Goal: Information Seeking & Learning: Learn about a topic

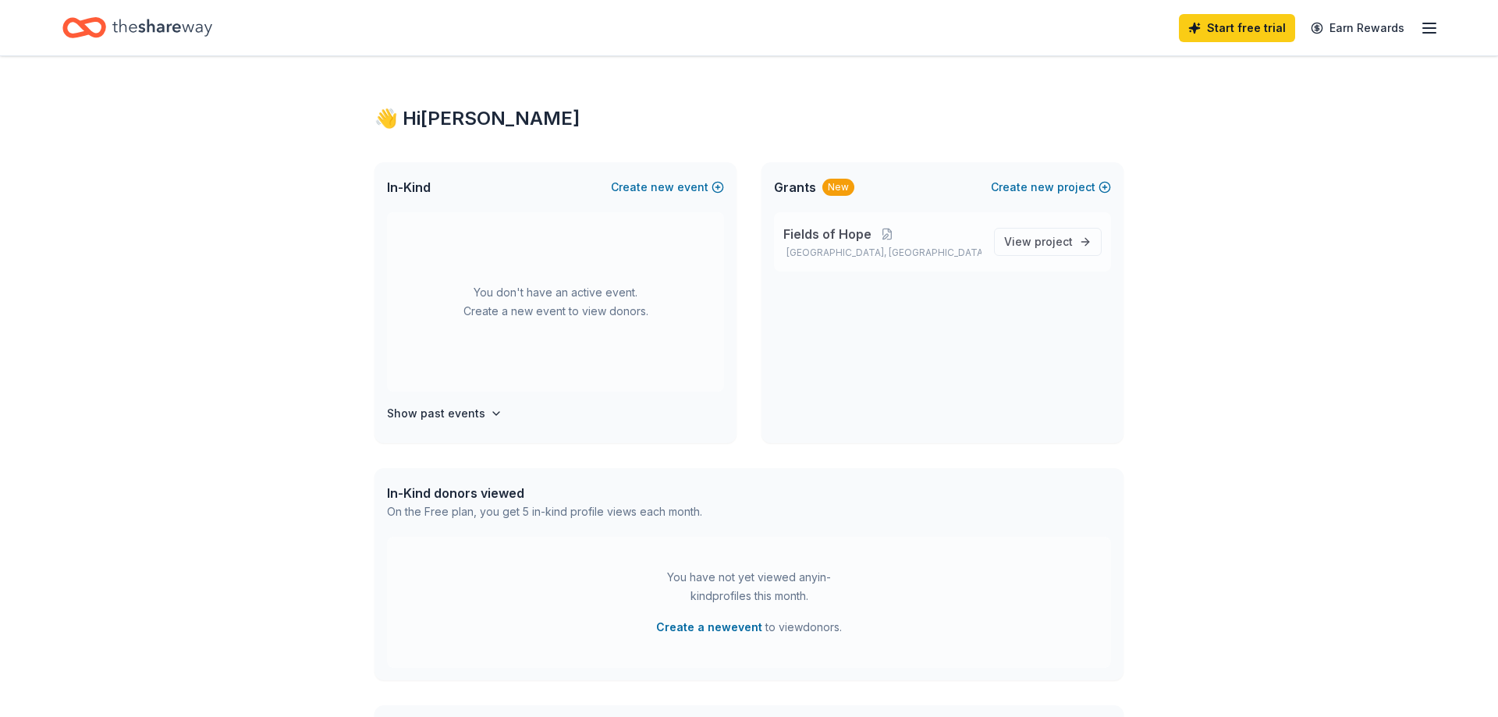
click at [817, 230] on span "Fields of Hope" at bounding box center [827, 234] width 88 height 19
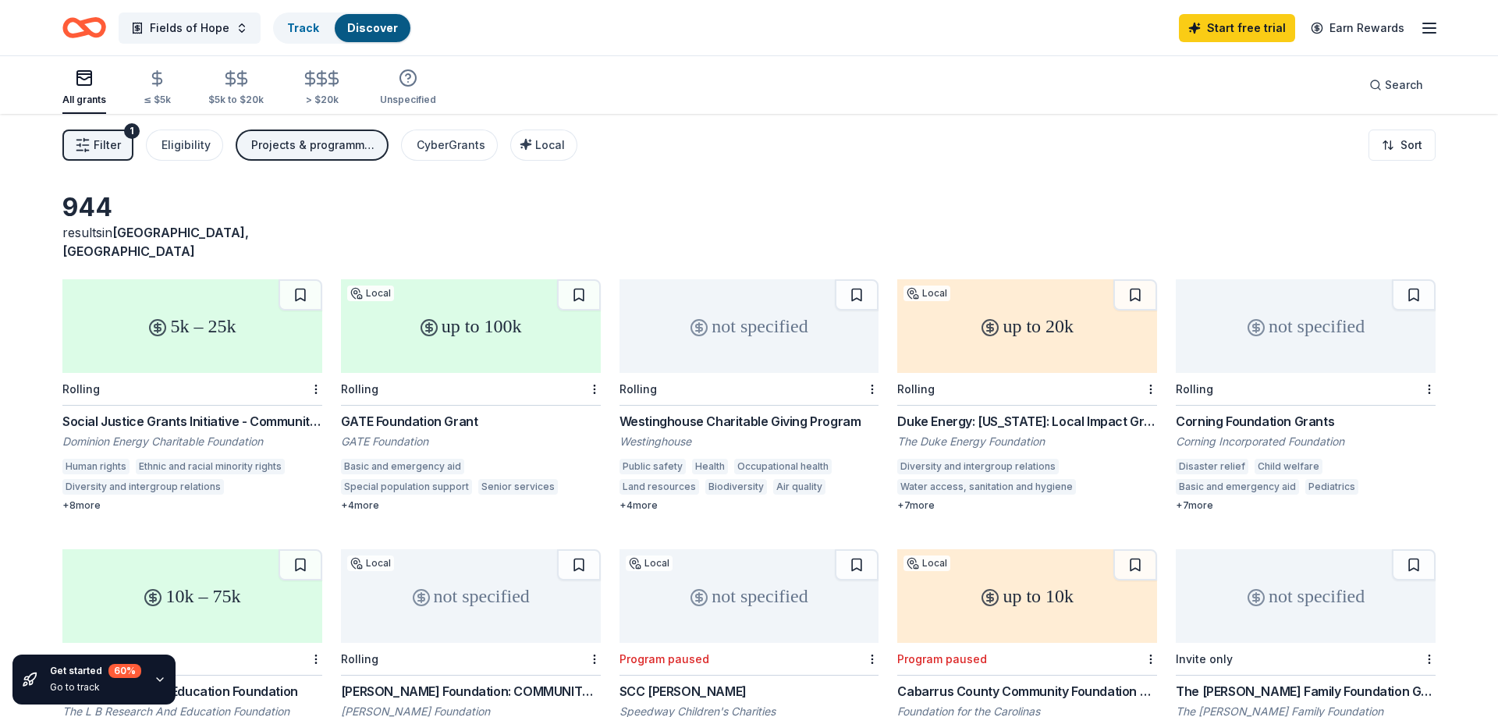
click at [175, 412] on div "Social Justice Grants Initiative - Community Grants" at bounding box center [192, 421] width 260 height 19
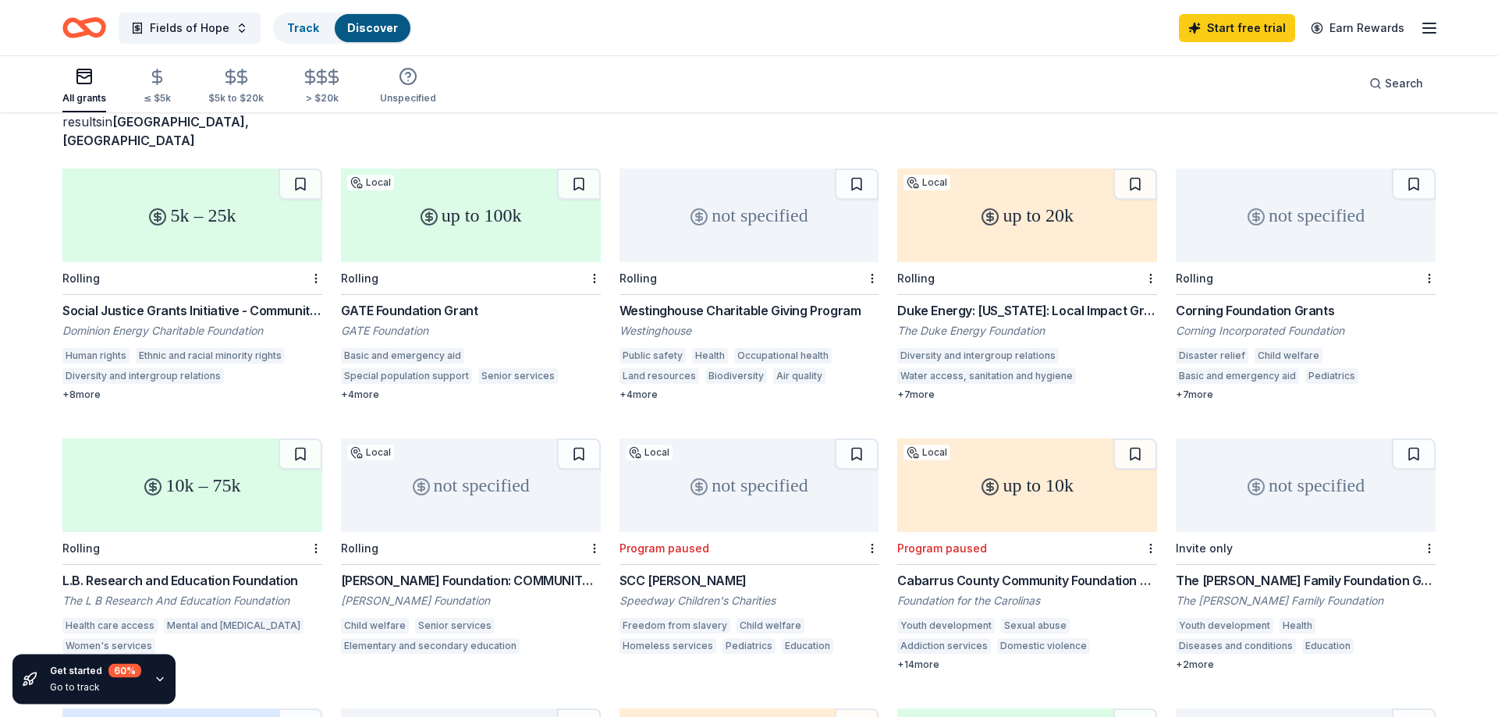
scroll to position [112, 0]
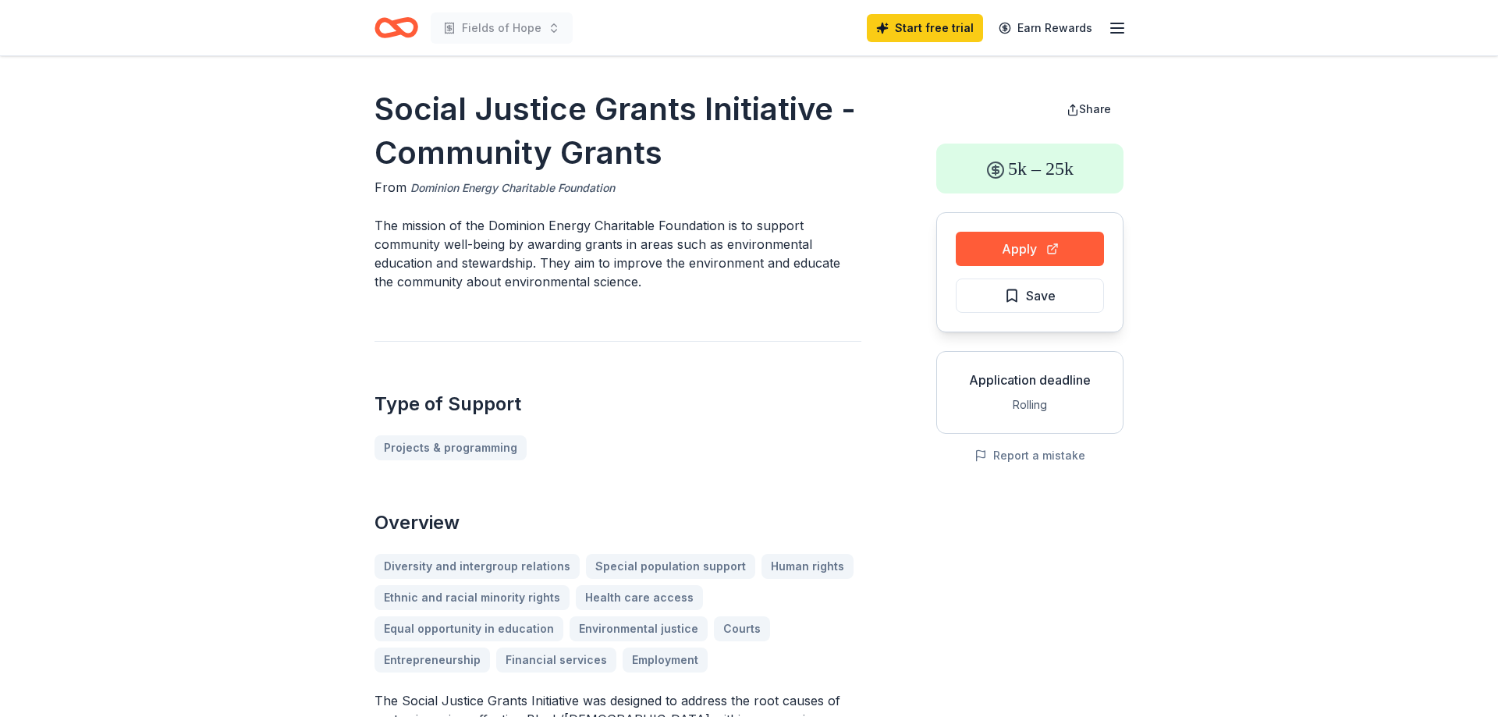
click at [564, 186] on link "Dominion Energy Charitable Foundation" at bounding box center [512, 188] width 204 height 19
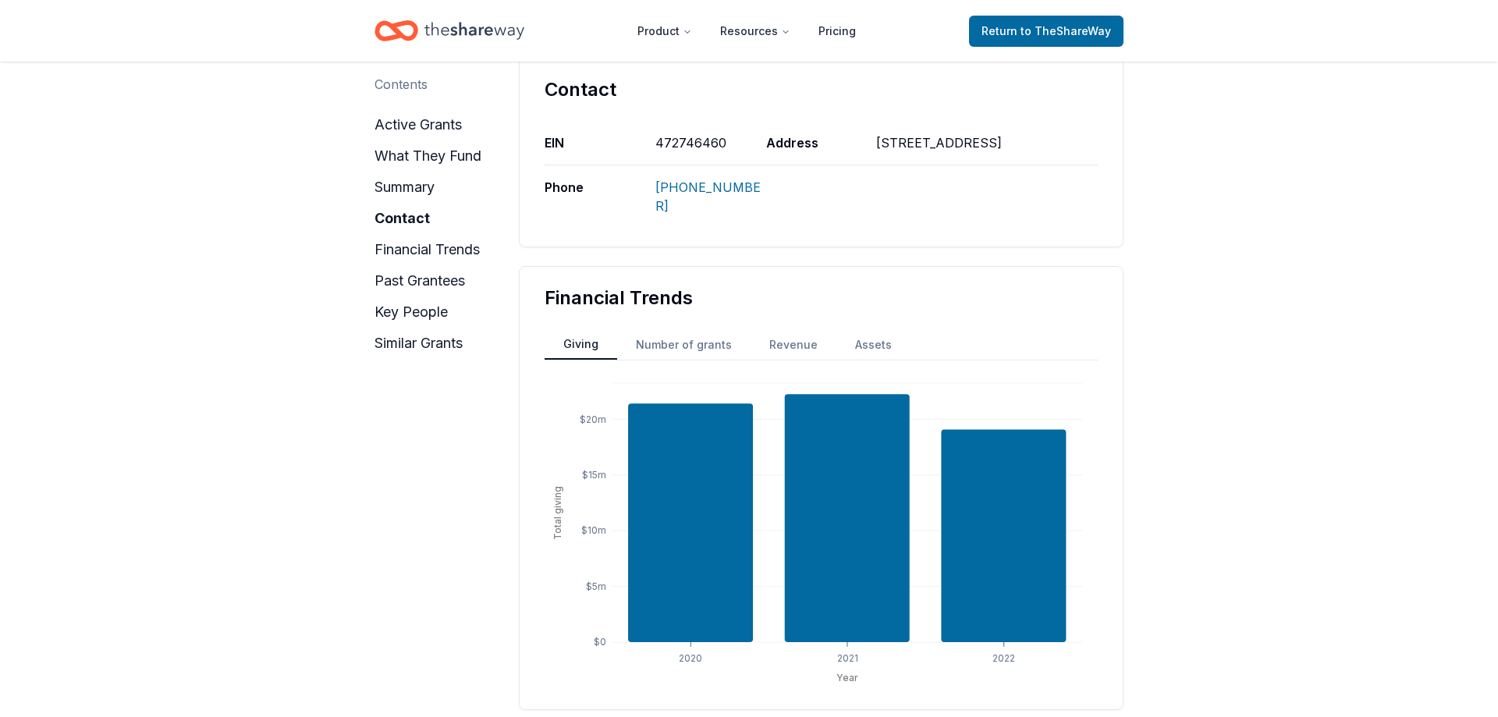
scroll to position [998, 0]
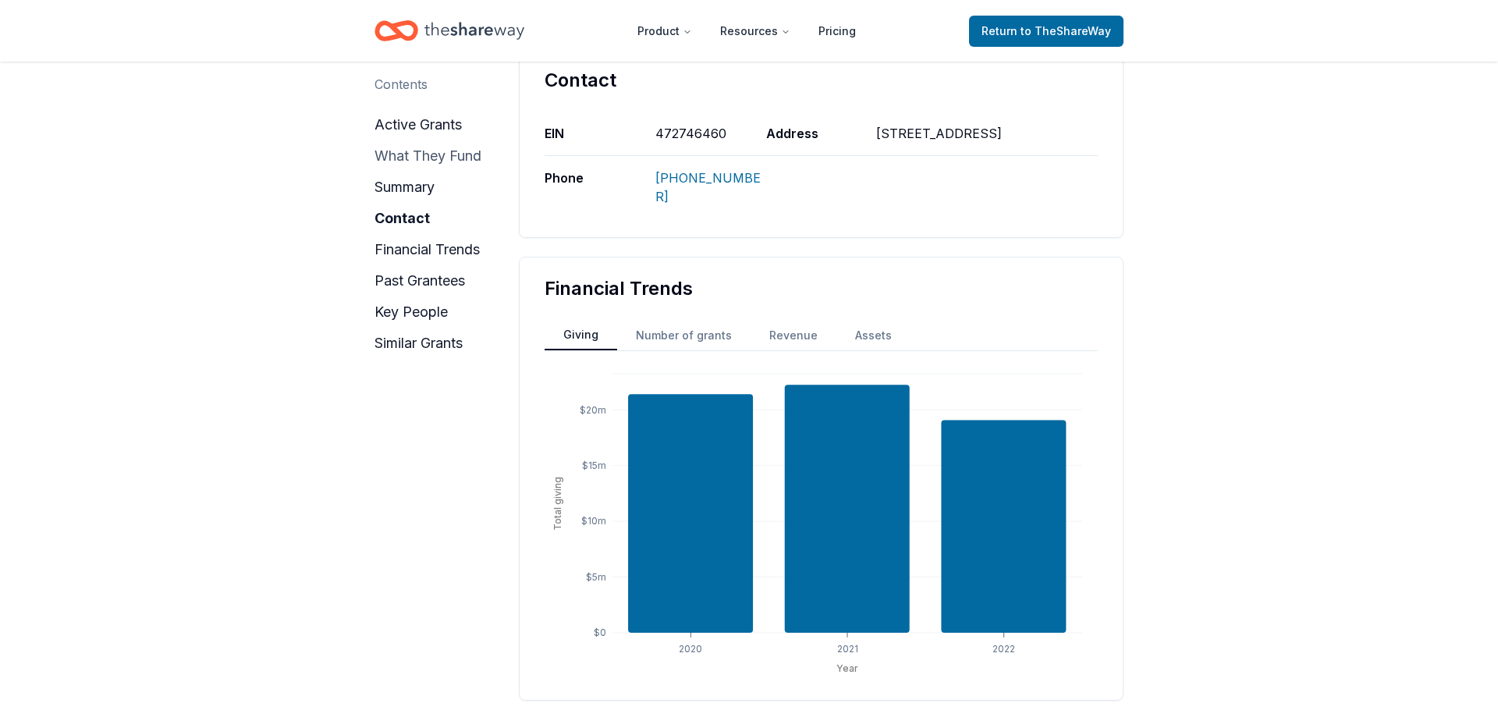
click at [417, 158] on button "what they fund" at bounding box center [427, 156] width 107 height 25
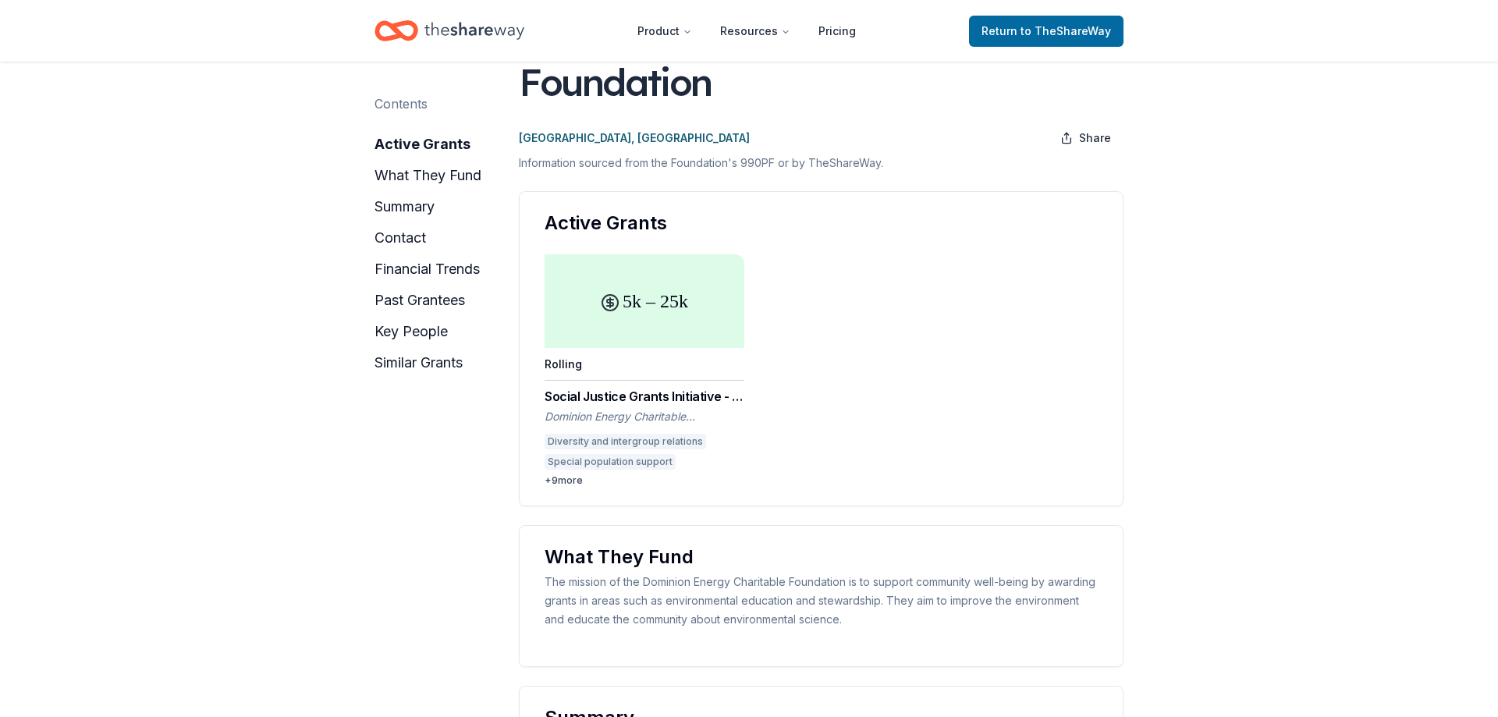
scroll to position [0, 0]
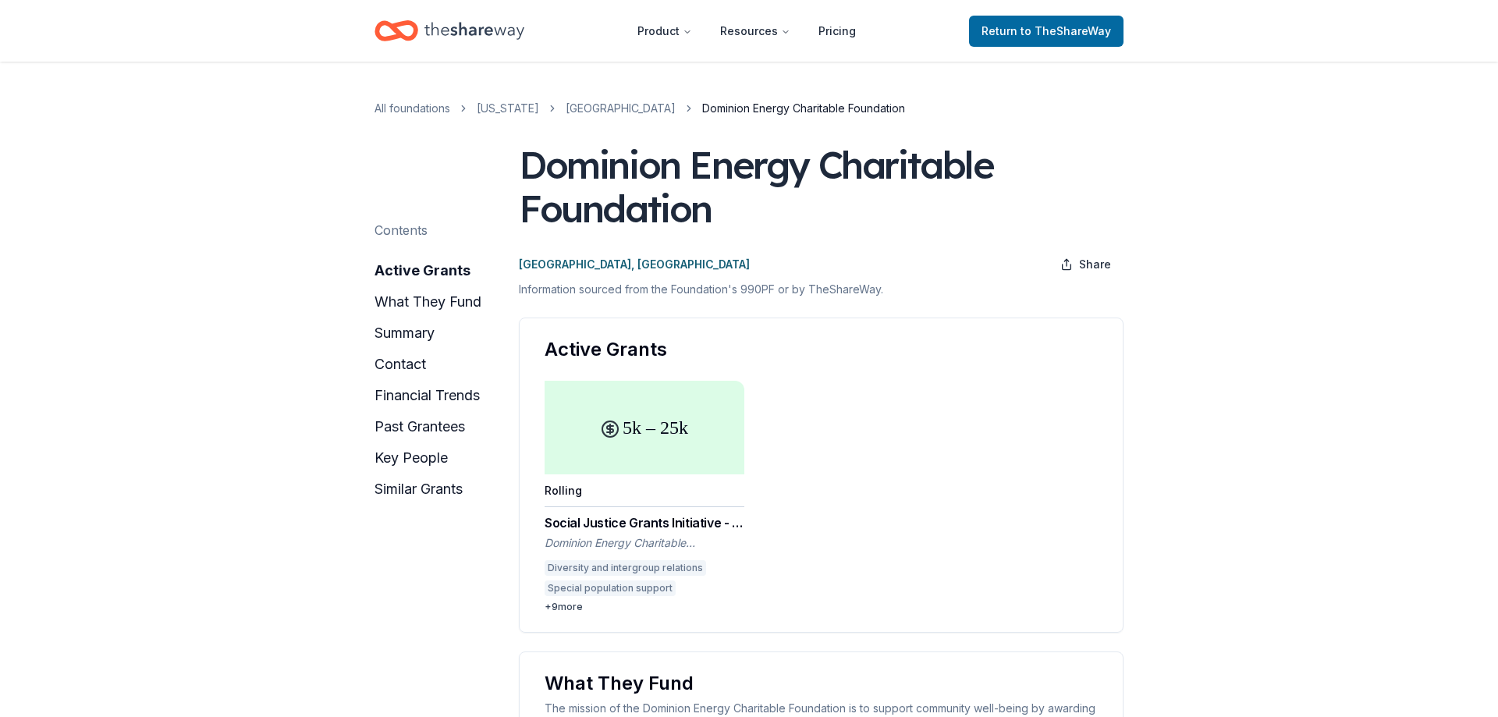
drag, startPoint x: 526, startPoint y: 160, endPoint x: 682, endPoint y: 207, distance: 162.1
click at [682, 207] on div "Dominion Energy Charitable Foundation" at bounding box center [821, 186] width 604 height 87
